Goal: Task Accomplishment & Management: Manage account settings

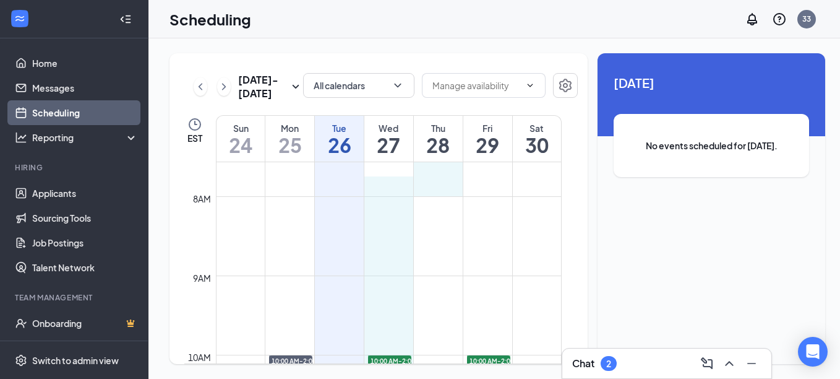
scroll to position [599, 0]
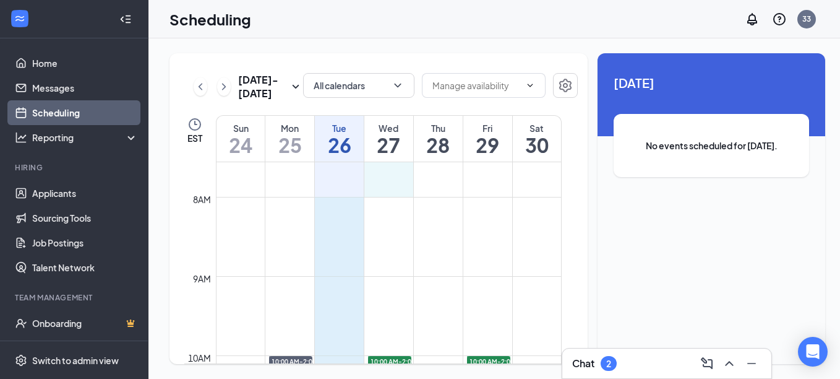
drag, startPoint x: 369, startPoint y: 182, endPoint x: 358, endPoint y: 207, distance: 27.1
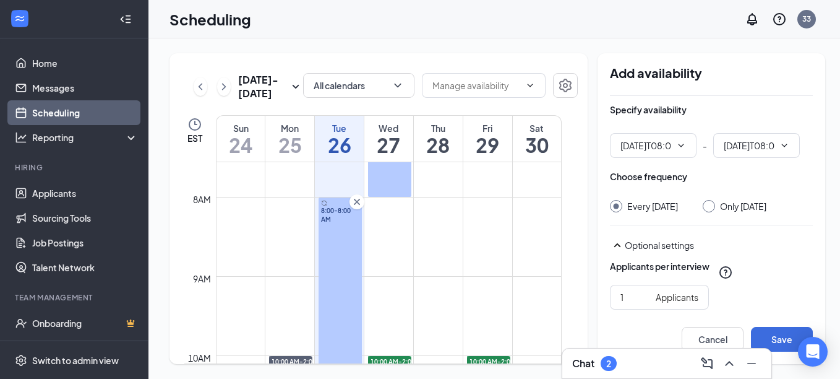
type input "08:00 AM"
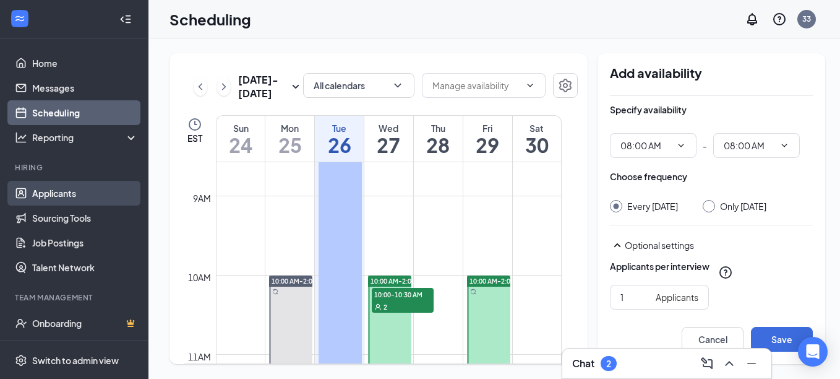
click at [72, 192] on link "Applicants" at bounding box center [85, 193] width 106 height 25
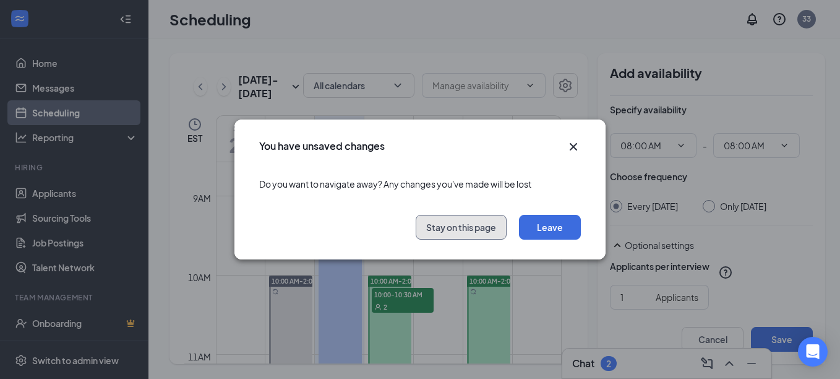
click at [461, 226] on button "Stay on this page" at bounding box center [461, 227] width 91 height 25
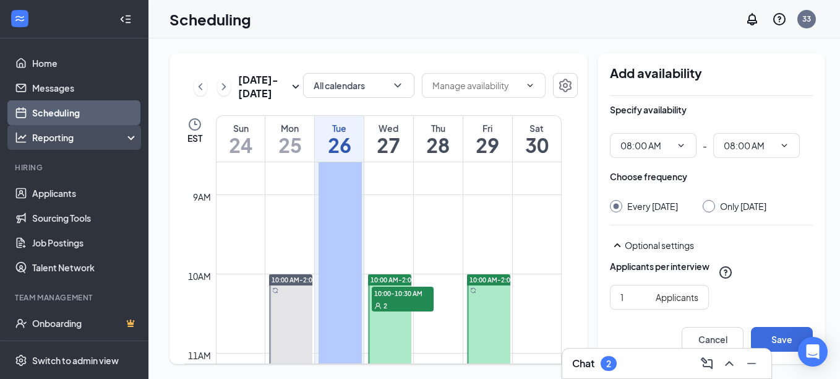
click at [77, 130] on div "Reporting" at bounding box center [74, 137] width 148 height 25
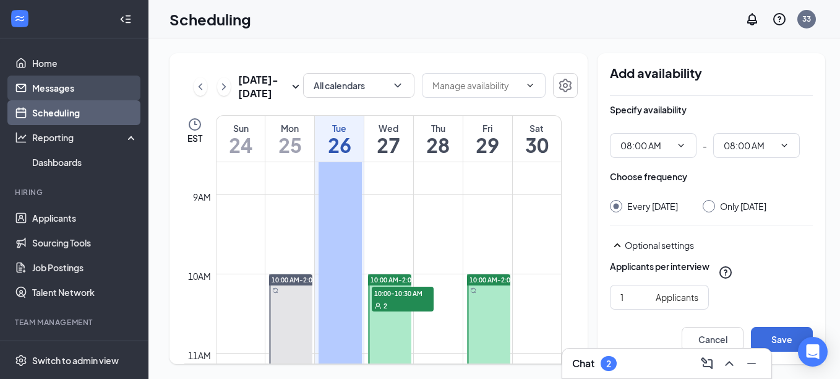
click at [71, 95] on link "Messages" at bounding box center [85, 87] width 106 height 25
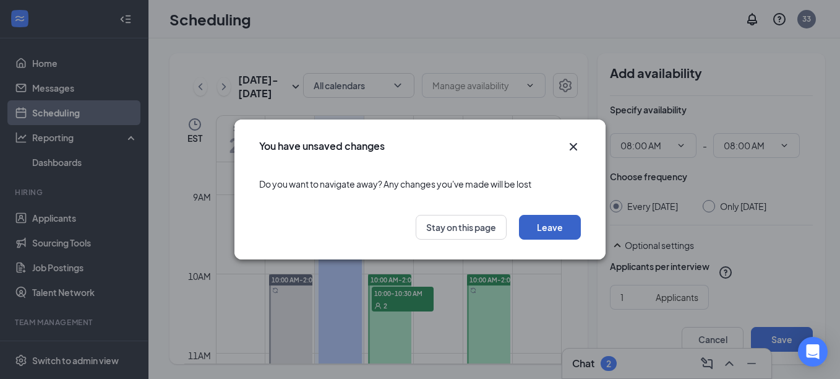
click at [549, 225] on button "Leave" at bounding box center [550, 227] width 62 height 25
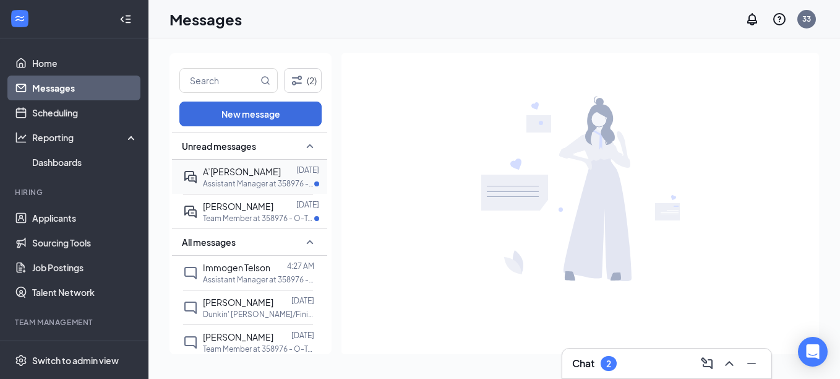
click at [243, 179] on p "Assistant Manager at 358976 - O-Town W." at bounding box center [258, 183] width 111 height 11
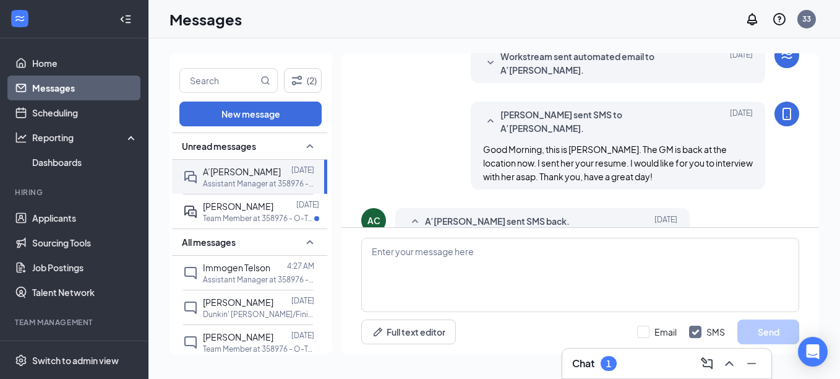
scroll to position [470, 0]
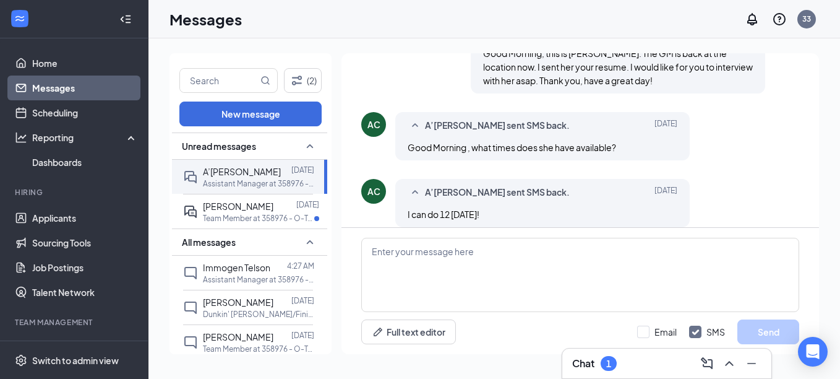
click at [452, 118] on span "A’[PERSON_NAME] sent SMS back." at bounding box center [497, 125] width 145 height 15
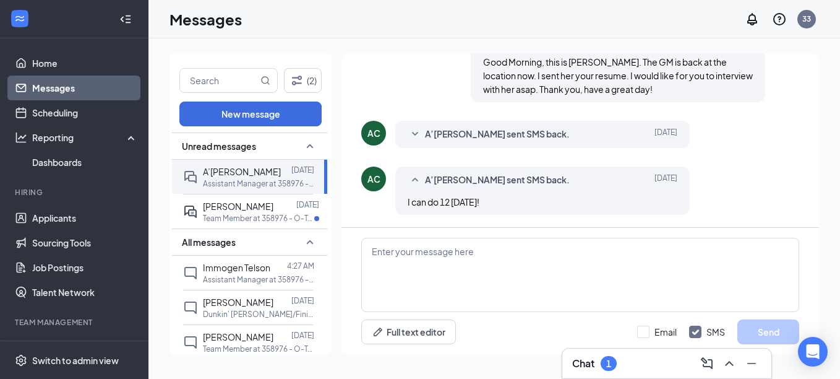
scroll to position [449, 0]
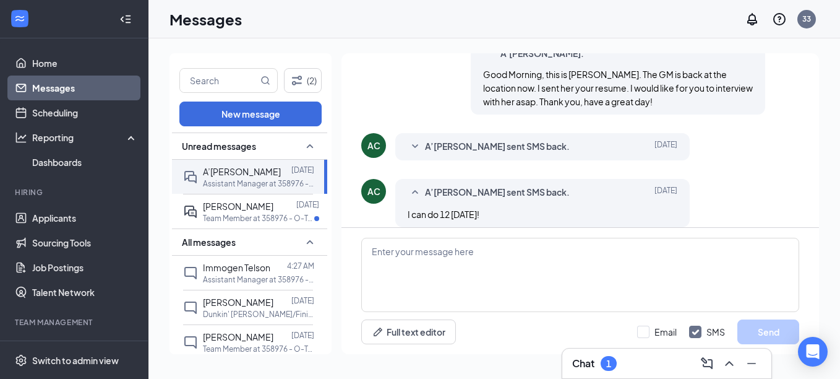
click at [368, 139] on div "AC" at bounding box center [374, 145] width 13 height 12
click at [380, 135] on div "AC" at bounding box center [373, 145] width 25 height 25
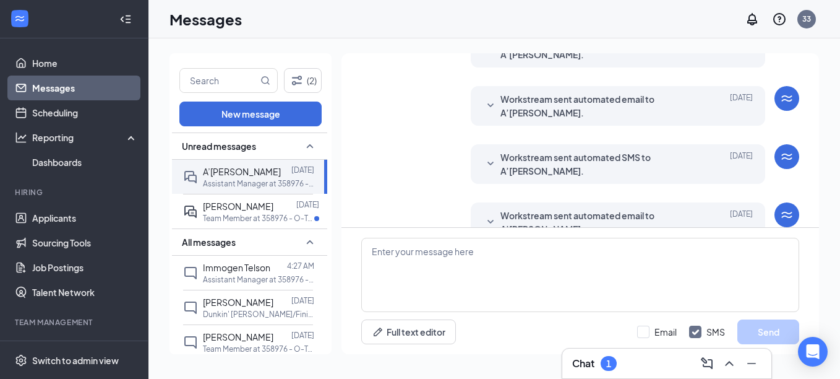
scroll to position [0, 0]
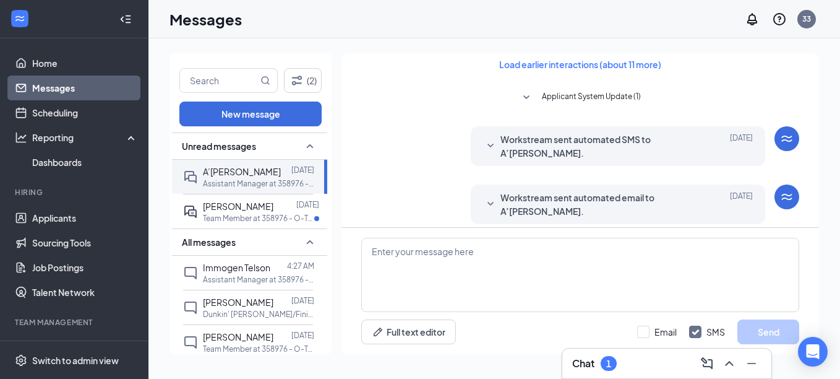
click at [525, 96] on icon "SmallChevronDown" at bounding box center [527, 97] width 6 height 4
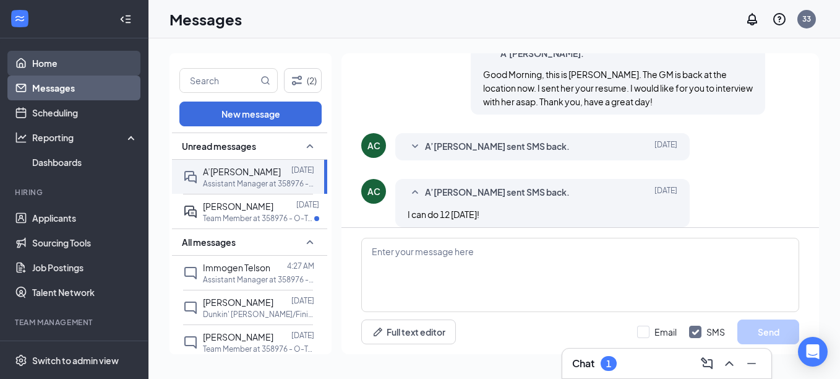
click at [64, 53] on link "Home" at bounding box center [85, 63] width 106 height 25
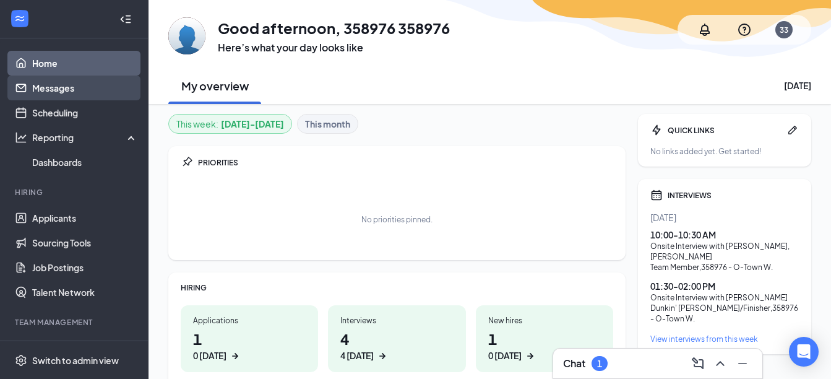
click at [51, 95] on link "Messages" at bounding box center [85, 87] width 106 height 25
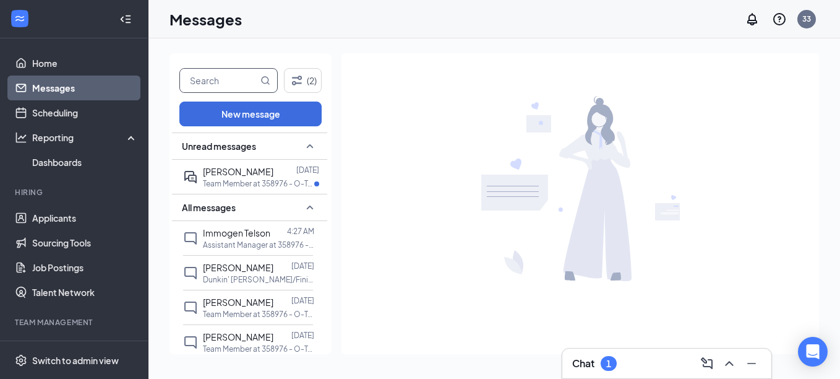
click at [218, 80] on input "text" at bounding box center [219, 81] width 78 height 24
type input "A'[PERSON_NAME]"
click at [267, 81] on icon "MagnifyingGlass" at bounding box center [265, 80] width 10 height 10
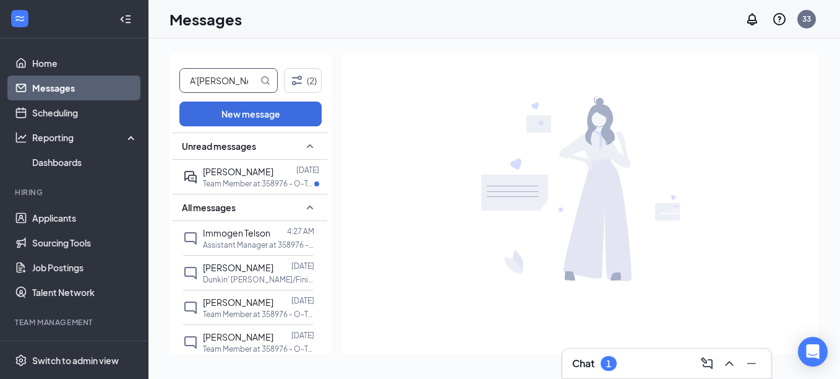
click at [267, 80] on icon "MagnifyingGlass" at bounding box center [265, 80] width 10 height 10
click at [262, 78] on icon "MagnifyingGlass" at bounding box center [266, 80] width 8 height 8
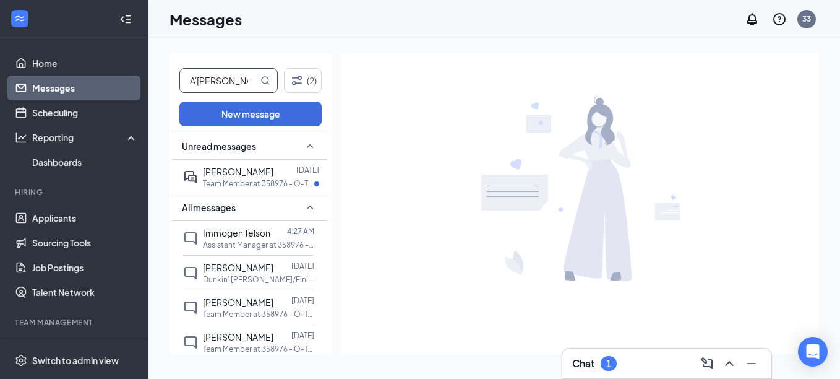
scroll to position [0, 6]
click at [269, 87] on span at bounding box center [265, 81] width 10 height 24
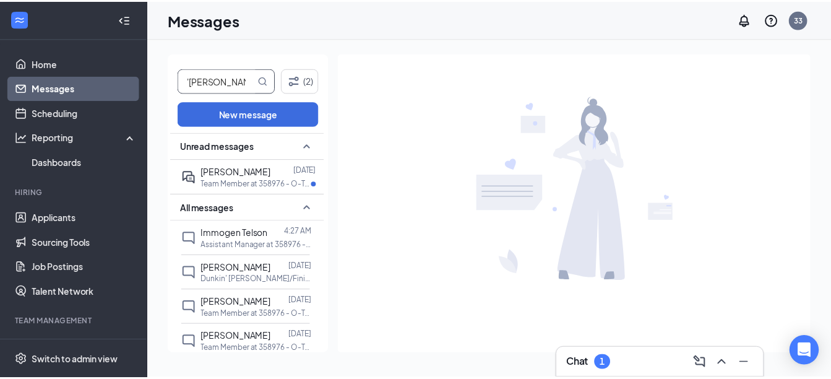
scroll to position [0, 0]
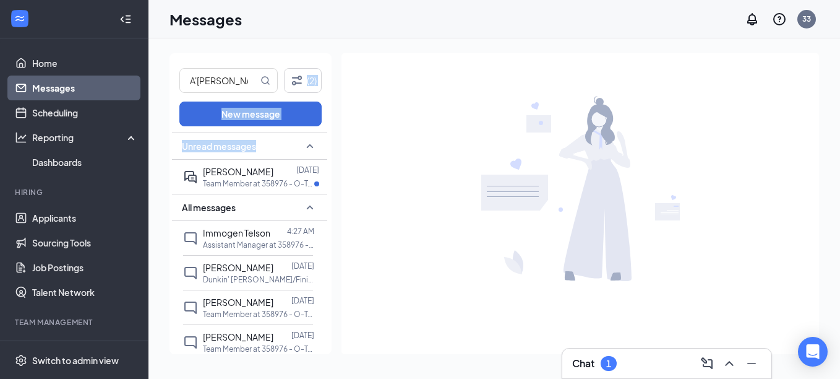
drag, startPoint x: 269, startPoint y: 87, endPoint x: 275, endPoint y: 158, distance: 71.4
click at [275, 158] on div "A'[PERSON_NAME] (2) New message Unread messages [PERSON_NAME] [DATE] Team Membe…" at bounding box center [251, 203] width 162 height 301
drag, startPoint x: 275, startPoint y: 158, endPoint x: 373, endPoint y: 157, distance: 98.4
click at [376, 158] on div at bounding box center [581, 188] width 478 height 270
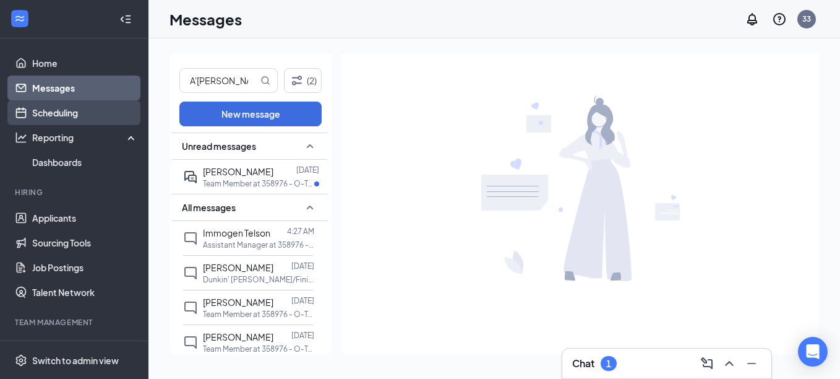
click at [69, 110] on link "Scheduling" at bounding box center [85, 112] width 106 height 25
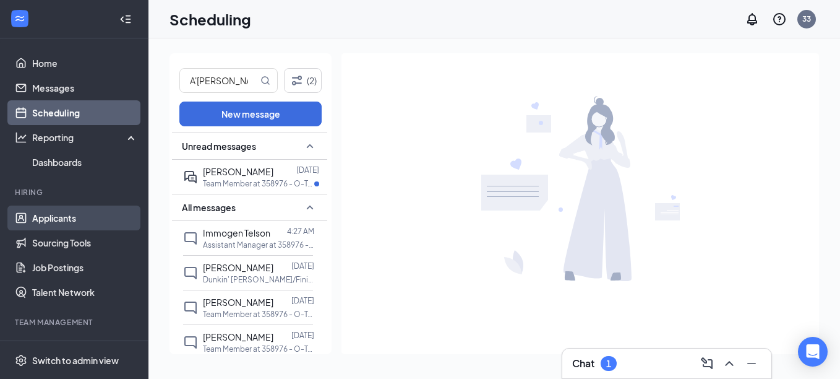
click at [72, 215] on link "Applicants" at bounding box center [85, 217] width 106 height 25
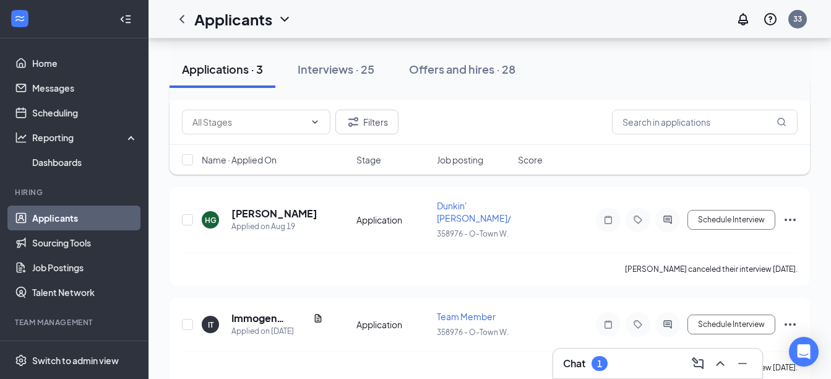
scroll to position [183, 0]
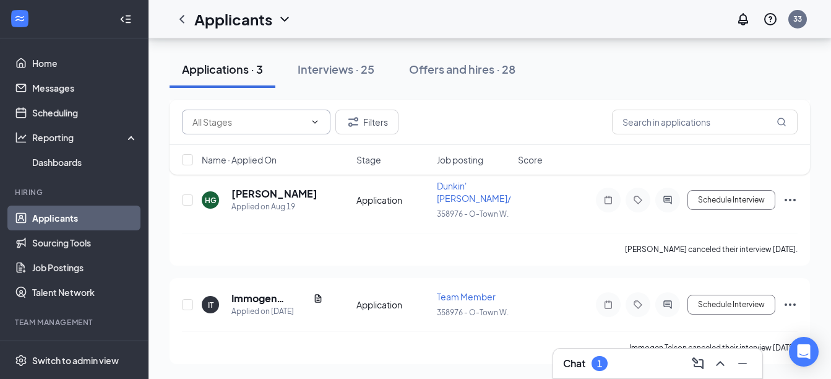
click at [236, 124] on input "text" at bounding box center [248, 122] width 113 height 14
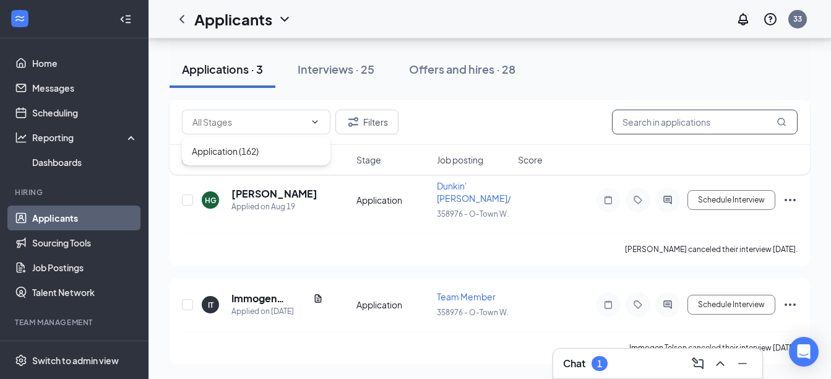
click at [661, 119] on input "text" at bounding box center [705, 122] width 186 height 25
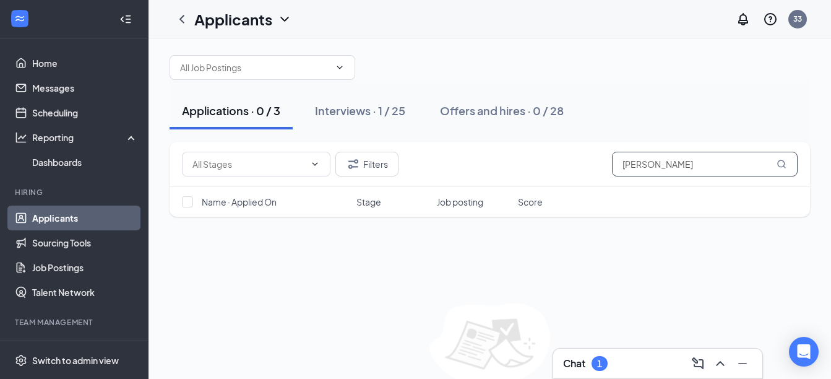
scroll to position [70, 0]
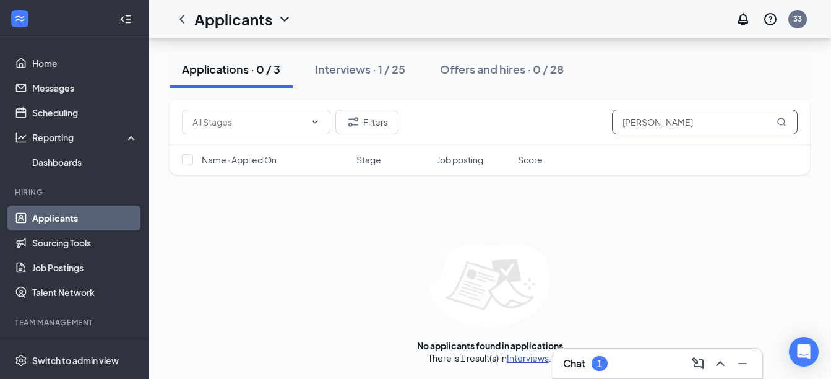
type input "[PERSON_NAME]"
click at [522, 360] on link "Interviews" at bounding box center [528, 357] width 42 height 11
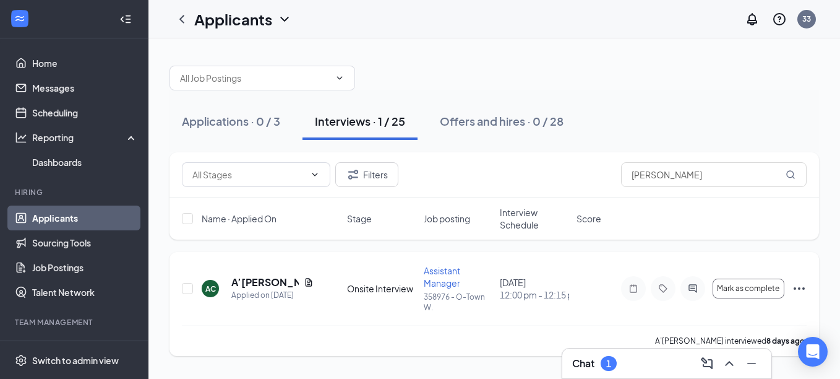
click at [804, 288] on icon "Ellipses" at bounding box center [799, 288] width 11 height 2
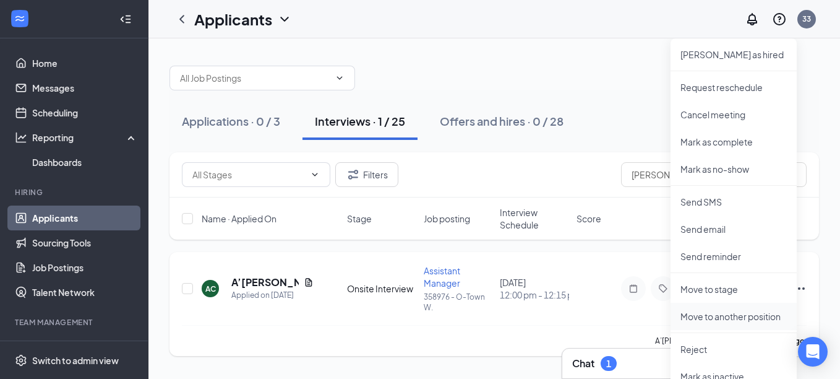
click at [766, 314] on p "Move to another position" at bounding box center [734, 316] width 106 height 12
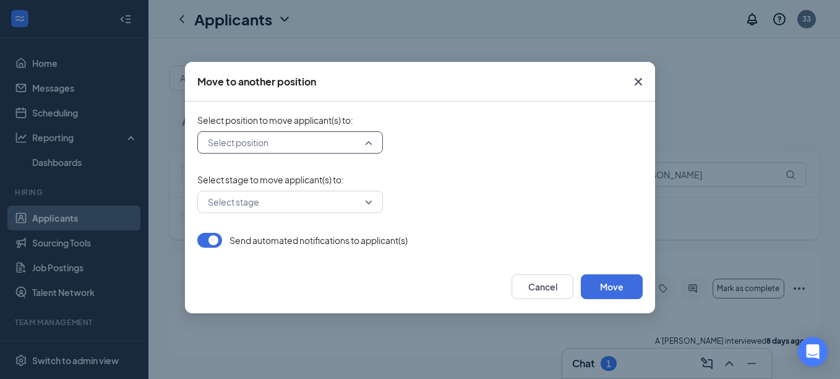
click at [366, 143] on input "search" at bounding box center [286, 142] width 162 height 21
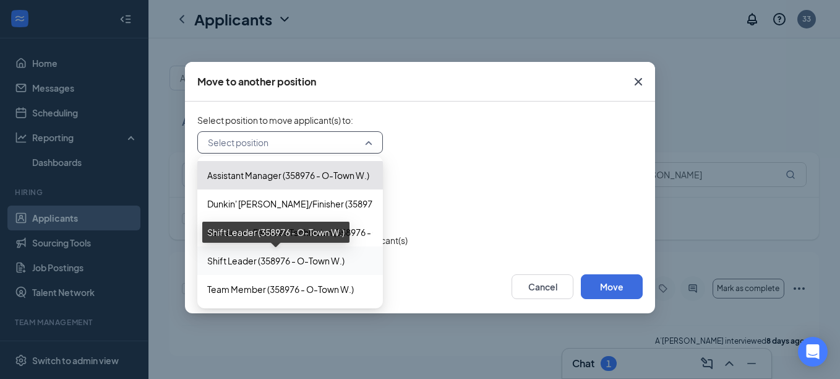
click at [324, 261] on span "Shift Leader (358976 - O-Town W.)" at bounding box center [275, 261] width 137 height 14
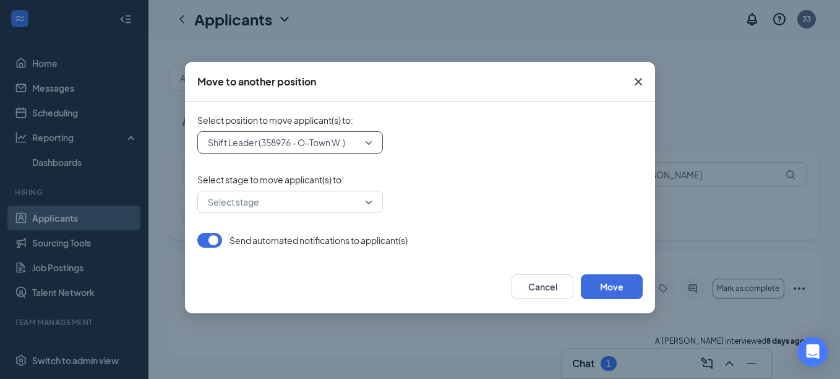
click at [462, 171] on form "Select position to move applicant(s) to : 176167 Shift Leader (358976 - O-Town …" at bounding box center [419, 181] width 445 height 134
click at [366, 203] on input "search" at bounding box center [286, 201] width 162 height 21
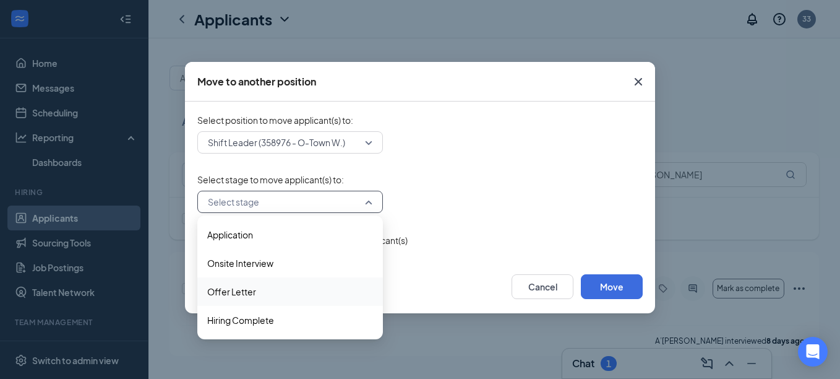
click at [260, 293] on span "Offer Letter" at bounding box center [290, 292] width 166 height 14
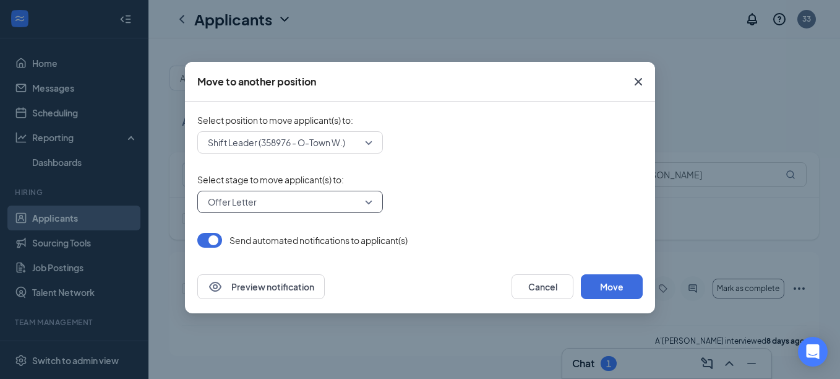
click at [440, 163] on form "Select position to move applicant(s) to : Shift Leader (358976 - O-Town W.) 298…" at bounding box center [419, 181] width 445 height 134
click at [612, 287] on button "Move" at bounding box center [612, 286] width 62 height 25
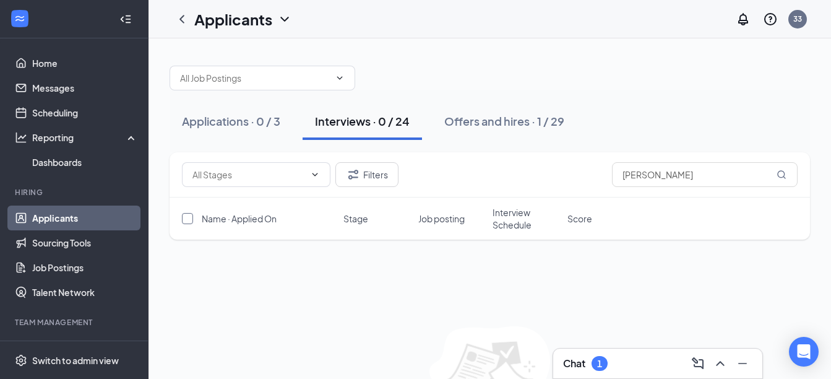
click at [187, 218] on input "checkbox" at bounding box center [187, 218] width 11 height 11
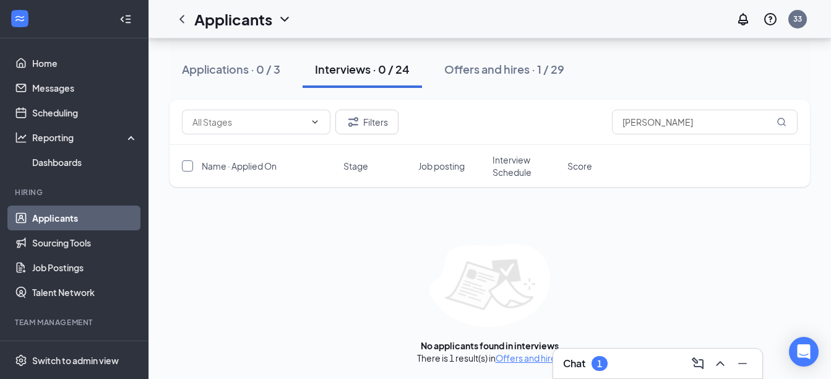
click at [183, 166] on input "checkbox" at bounding box center [187, 165] width 11 height 11
checkbox input "false"
click at [193, 173] on div at bounding box center [188, 165] width 12 height 25
click at [193, 175] on div at bounding box center [188, 165] width 12 height 25
click at [528, 359] on link "Offers and hires" at bounding box center [528, 357] width 65 height 11
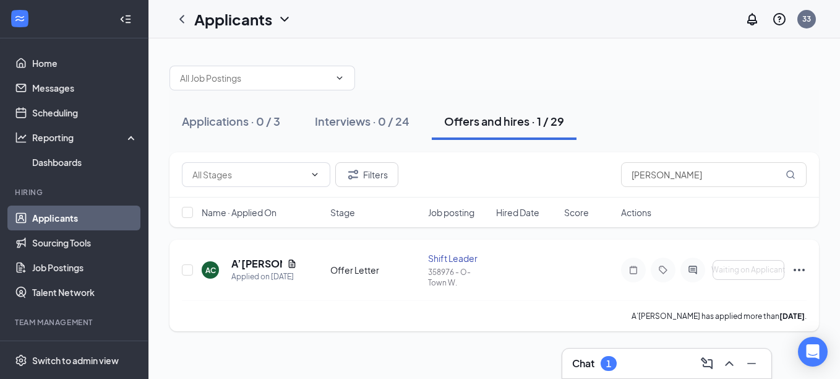
click at [797, 272] on icon "Ellipses" at bounding box center [799, 269] width 15 height 15
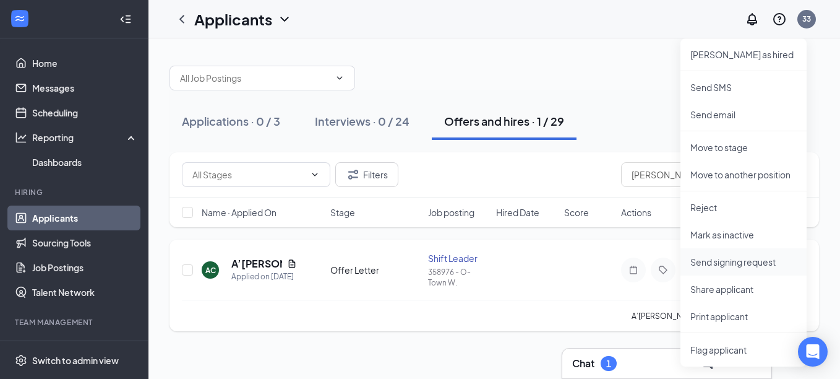
click at [744, 260] on p "Send signing request" at bounding box center [743, 262] width 106 height 12
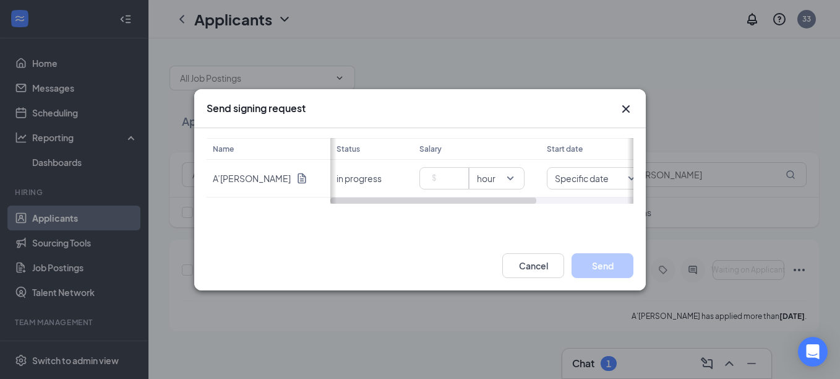
click at [565, 201] on div at bounding box center [481, 200] width 303 height 6
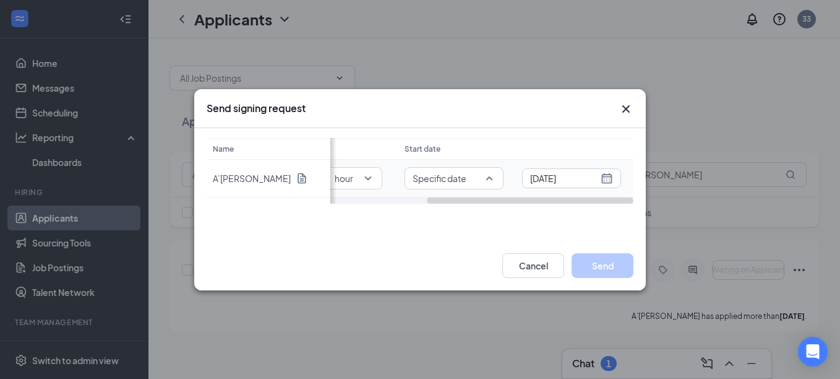
click at [473, 176] on div "Name A’[PERSON_NAME] Status Salary Start date in progress hour Specific date [D…" at bounding box center [420, 171] width 427 height 66
click at [454, 173] on span "Choose day" at bounding box center [439, 176] width 49 height 14
click at [600, 180] on span "[DATE]" at bounding box center [563, 178] width 78 height 19
drag, startPoint x: 600, startPoint y: 180, endPoint x: 455, endPoint y: 148, distance: 148.3
click at [455, 148] on div "Name A’[PERSON_NAME] Status Salary Start date in progress hour Choose day [DATE…" at bounding box center [420, 171] width 427 height 66
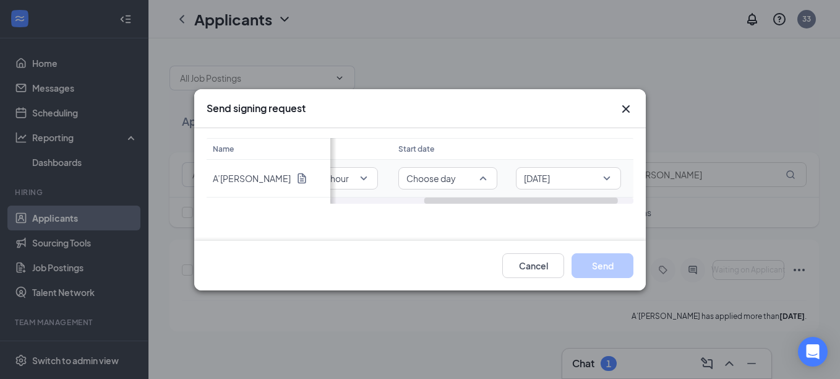
click at [456, 178] on span "Choose day" at bounding box center [430, 178] width 49 height 19
click at [434, 234] on span "Specific date" at bounding box center [435, 234] width 54 height 14
click at [609, 178] on div "[DATE]" at bounding box center [571, 178] width 83 height 14
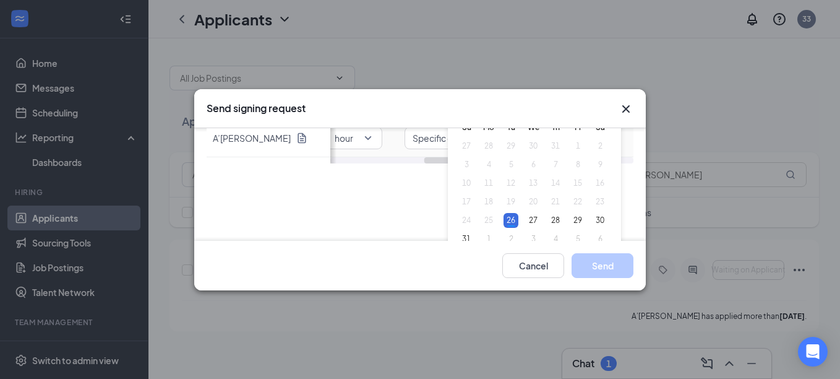
scroll to position [40, 0]
type input "[DATE]"
click at [561, 220] on div "28" at bounding box center [555, 220] width 15 height 15
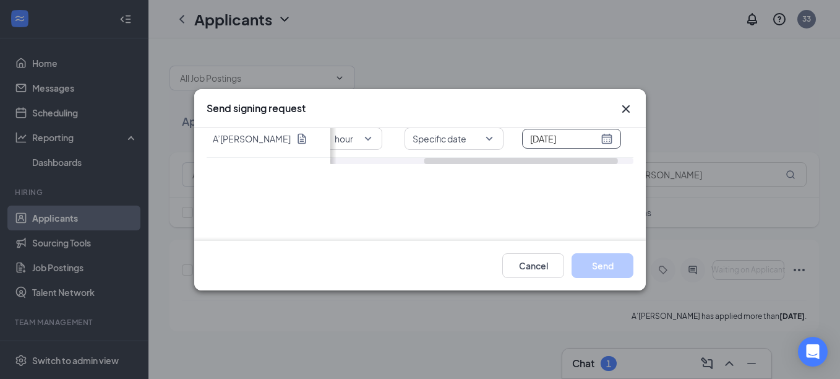
scroll to position [0, 0]
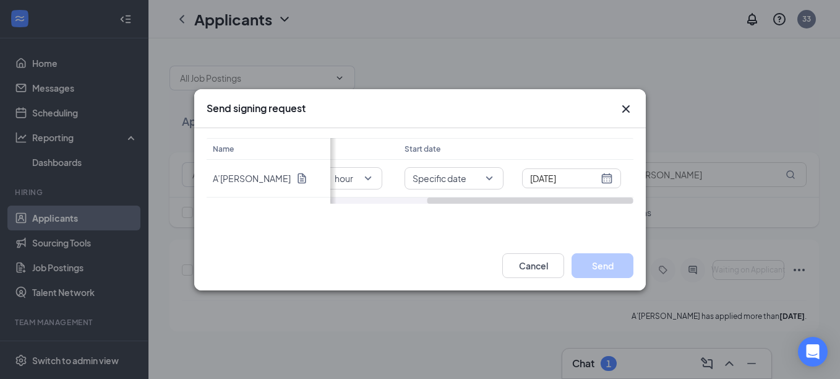
click at [362, 197] on div at bounding box center [481, 200] width 303 height 6
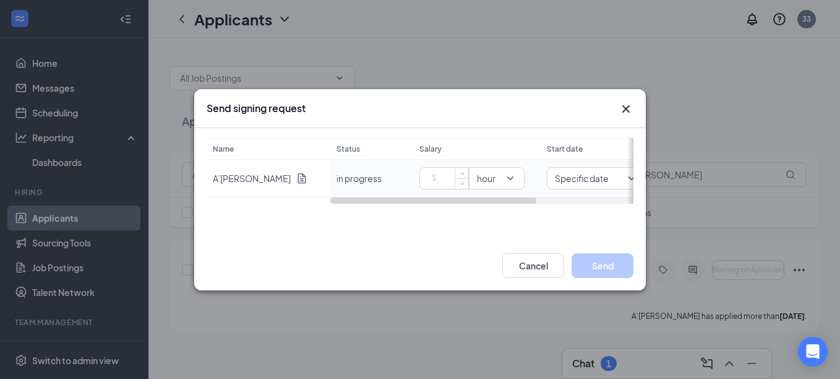
click at [445, 177] on input at bounding box center [446, 178] width 43 height 19
type input "15"
click at [470, 244] on div "Cancel Send" at bounding box center [420, 265] width 452 height 49
click at [608, 270] on button "Send" at bounding box center [603, 265] width 62 height 25
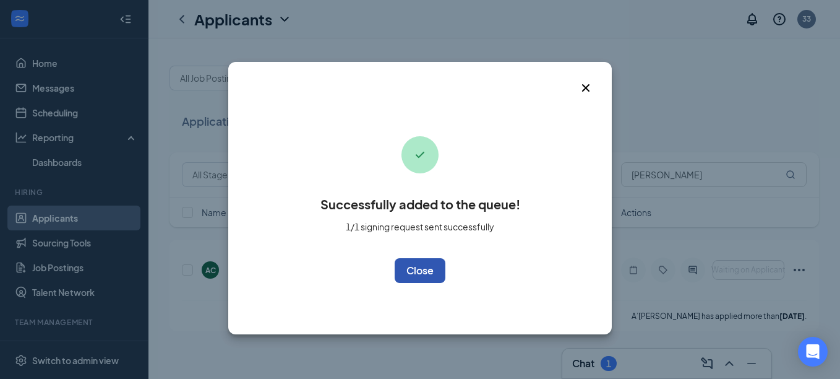
click at [419, 268] on button "OK" at bounding box center [420, 270] width 51 height 25
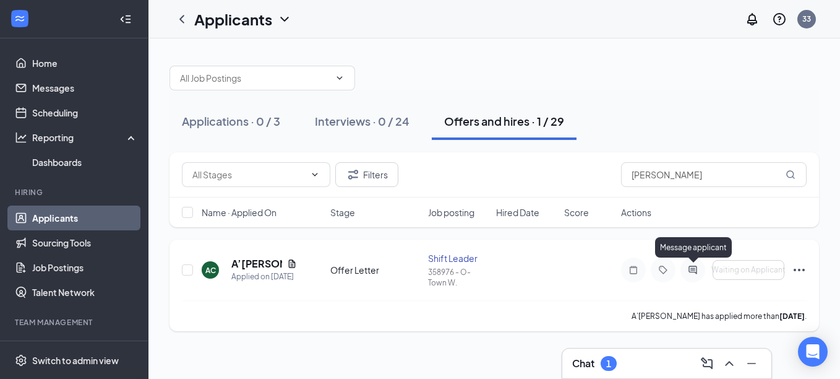
click at [688, 265] on icon "ActiveChat" at bounding box center [693, 270] width 15 height 10
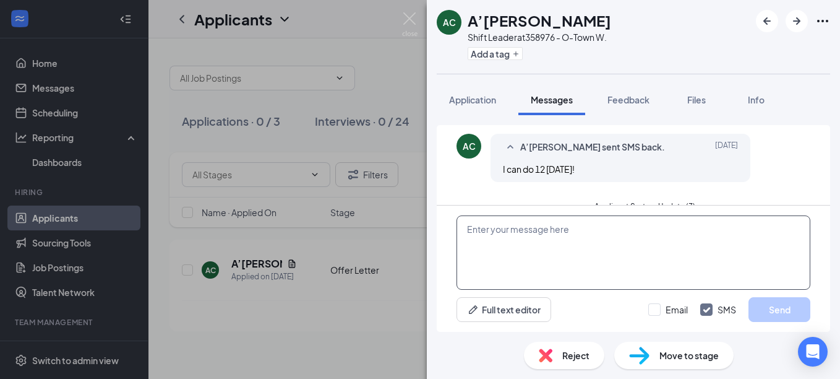
scroll to position [468, 0]
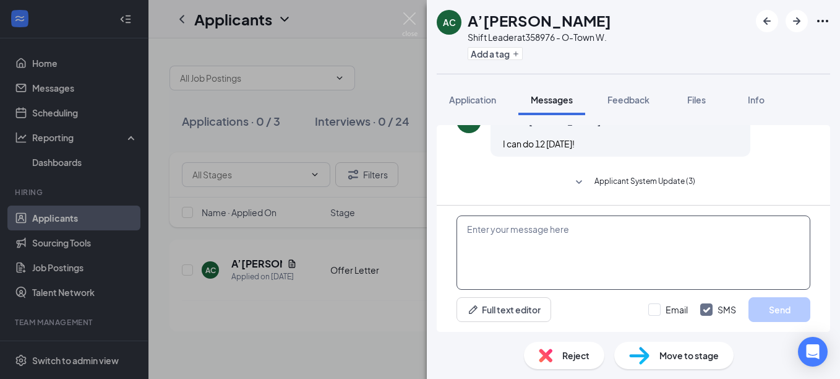
click at [584, 251] on textarea at bounding box center [634, 252] width 354 height 74
type textarea "hello"
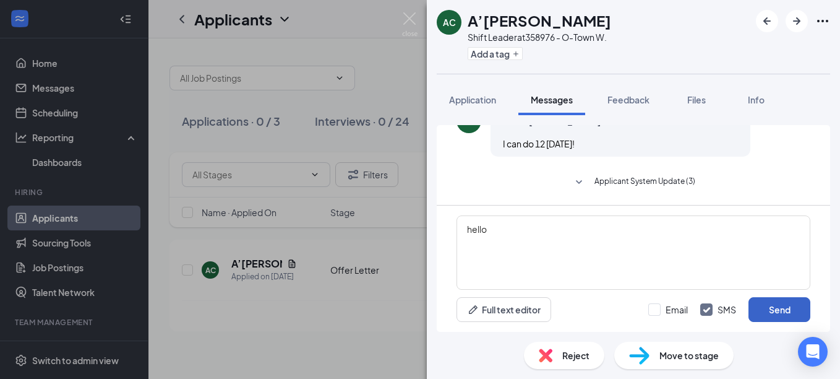
click at [777, 312] on button "Send" at bounding box center [780, 309] width 62 height 25
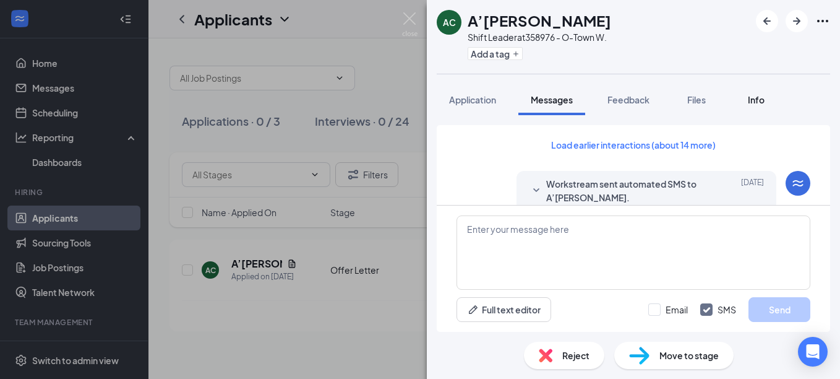
click at [753, 94] on span "Info" at bounding box center [756, 99] width 17 height 11
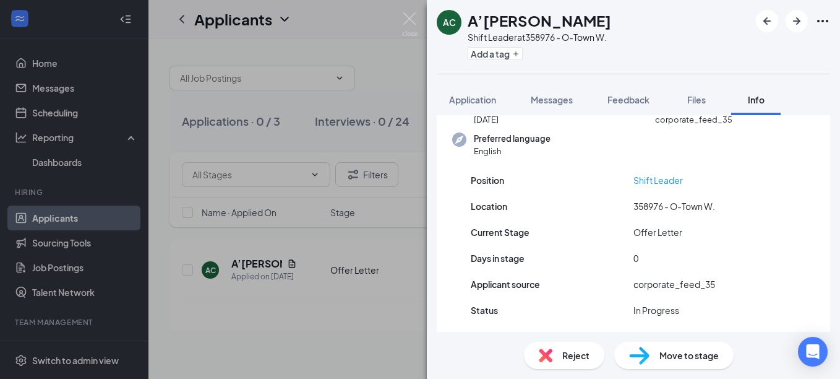
scroll to position [133, 0]
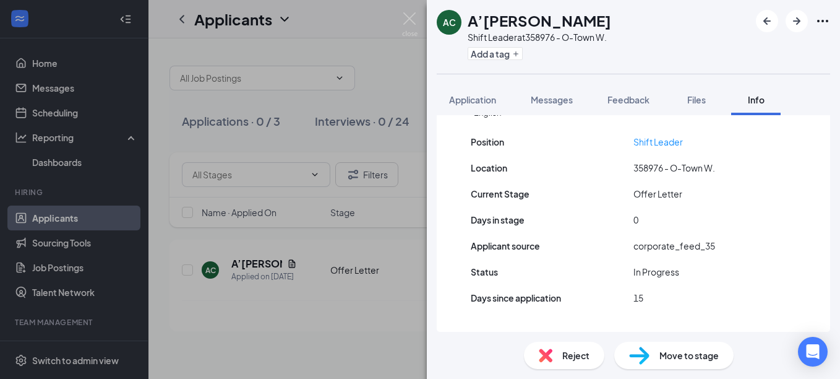
click at [663, 351] on span "Move to stage" at bounding box center [689, 355] width 59 height 14
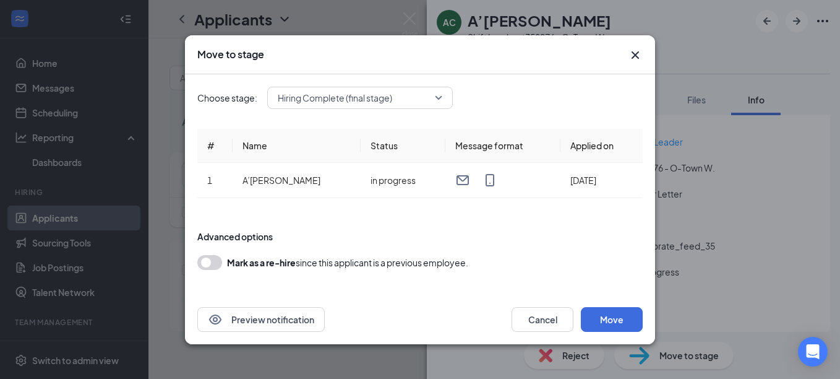
click at [637, 54] on icon "Cross" at bounding box center [635, 55] width 15 height 15
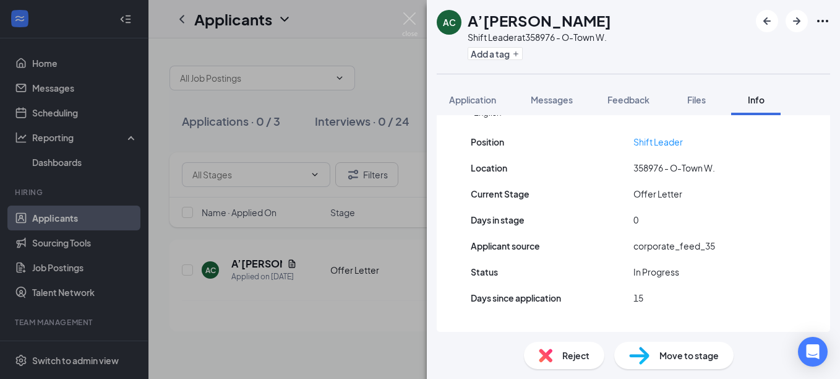
click at [298, 24] on div "AC A’[PERSON_NAME] Shift Leader at 358976 - O-Town W. Add a tag Application Mes…" at bounding box center [420, 189] width 840 height 379
